Goal: Learn about a topic

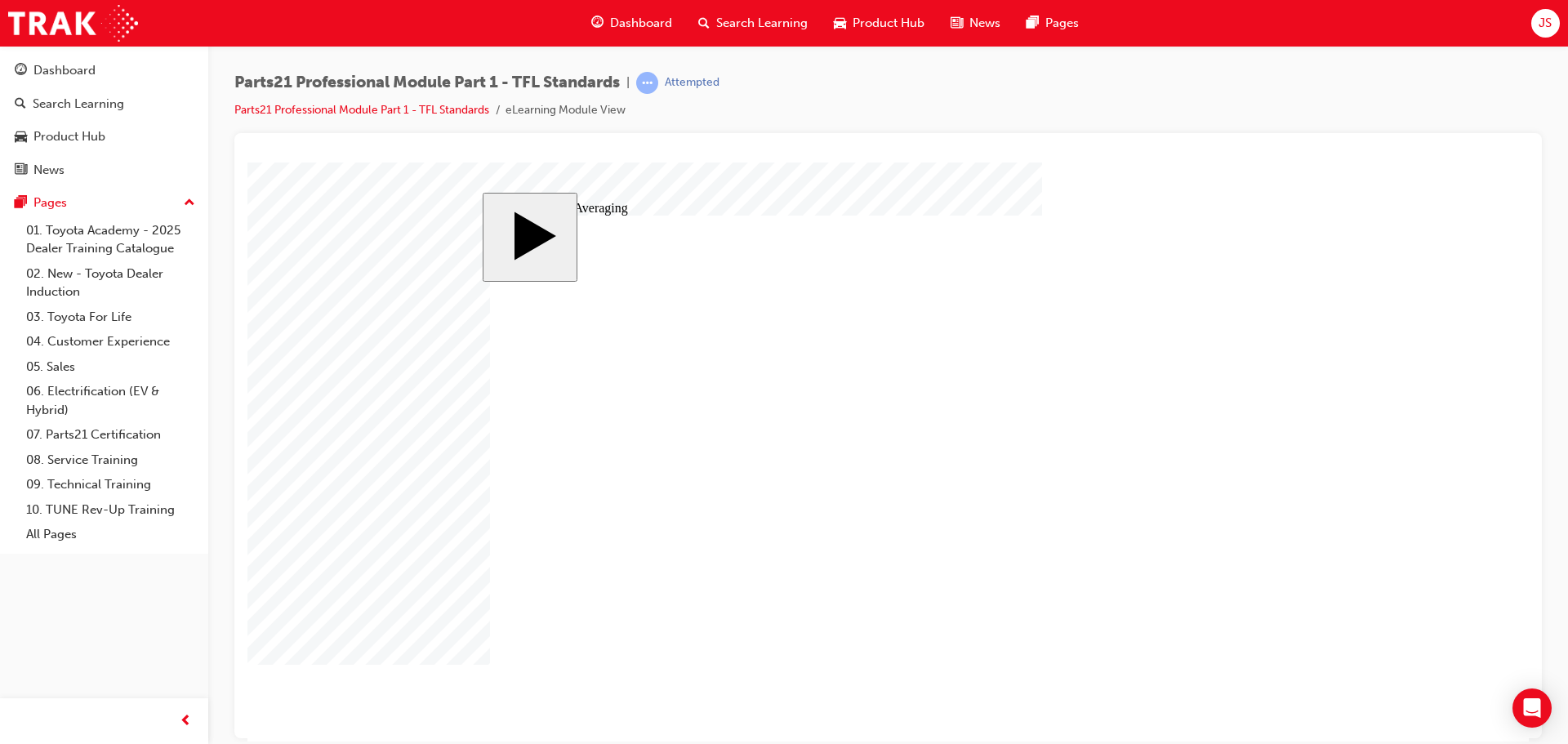
drag, startPoint x: 782, startPoint y: 409, endPoint x: 871, endPoint y: 411, distance: 89.0
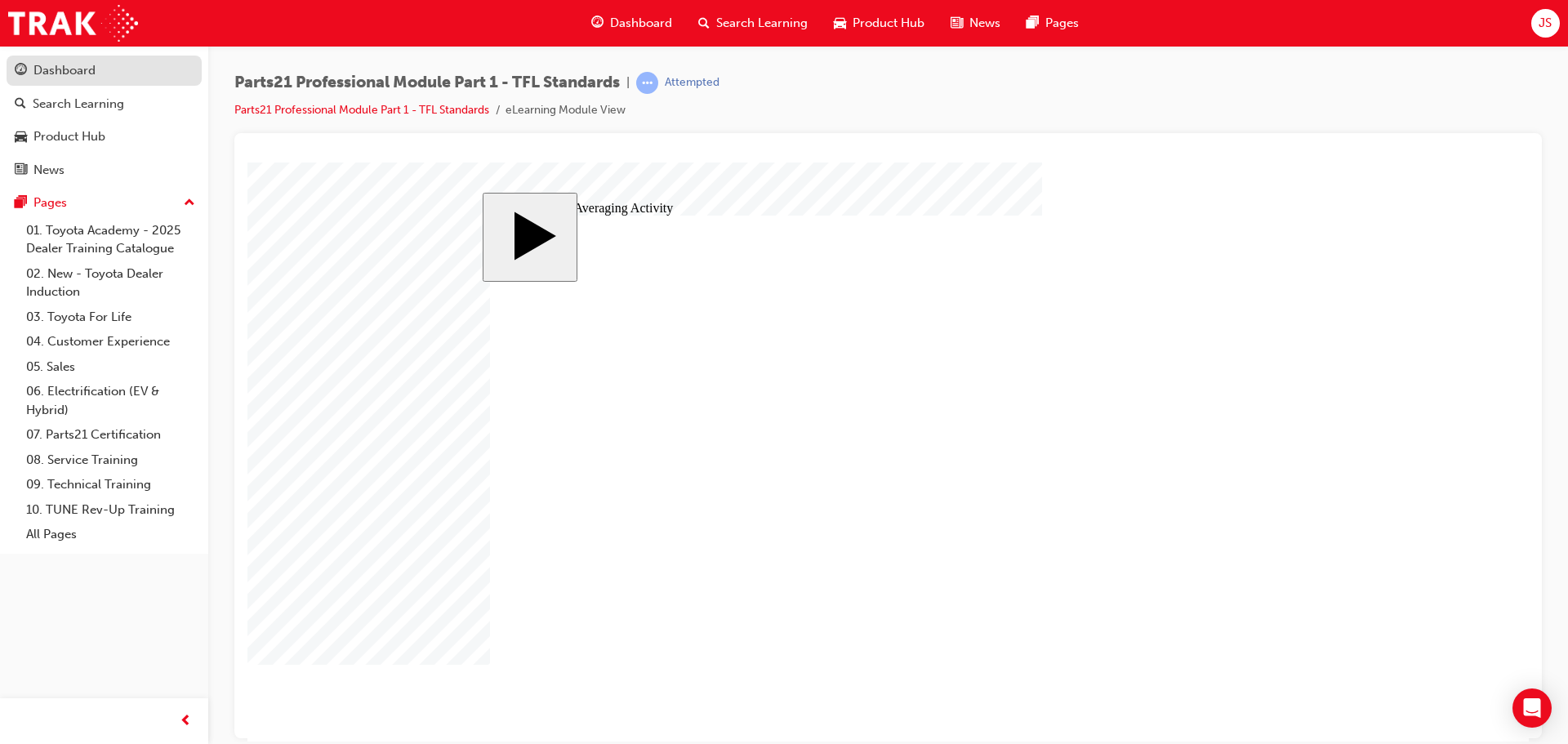
click at [128, 63] on div "Dashboard" at bounding box center [104, 71] width 179 height 20
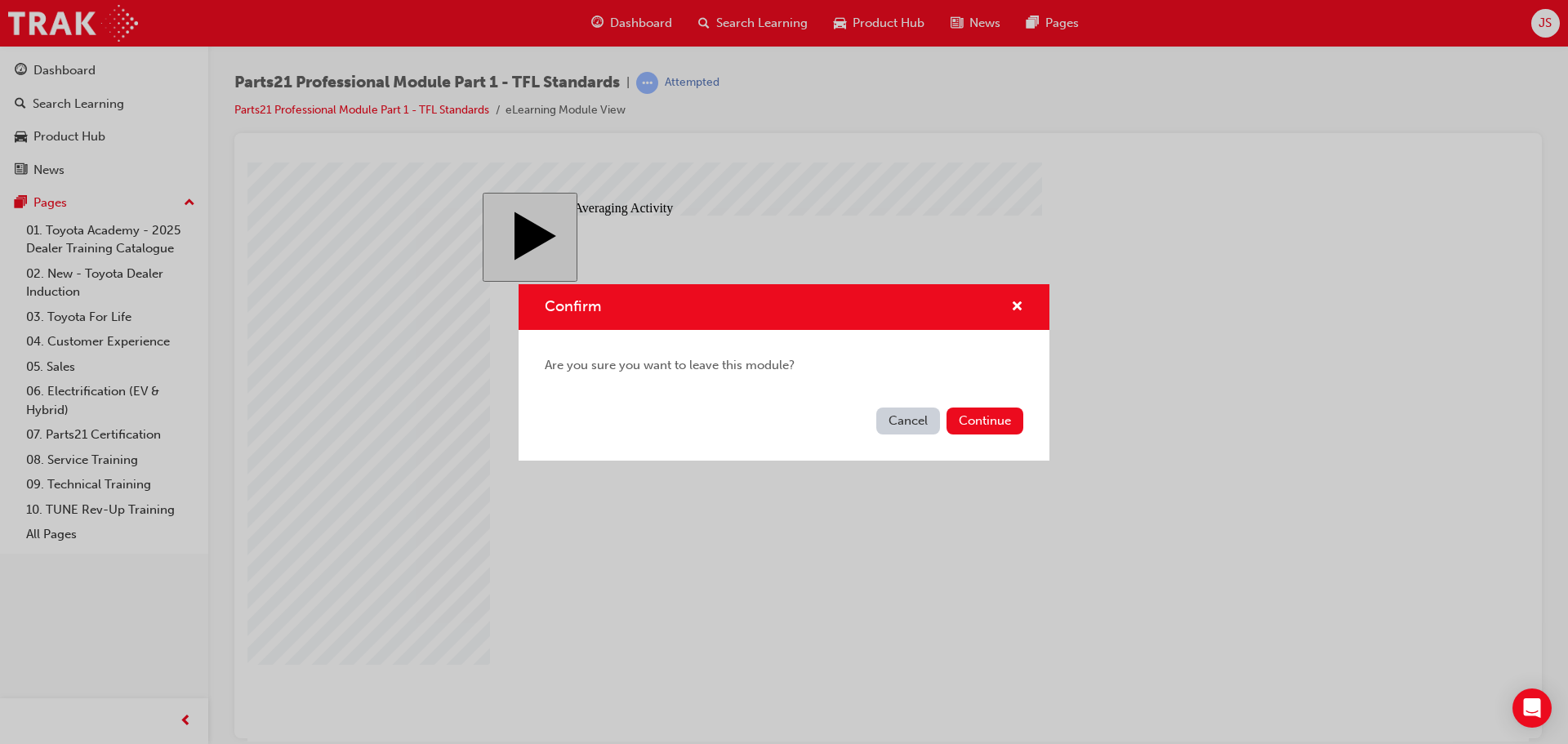
click at [904, 420] on button "Cancel" at bounding box center [908, 420] width 63 height 27
